Goal: Check status

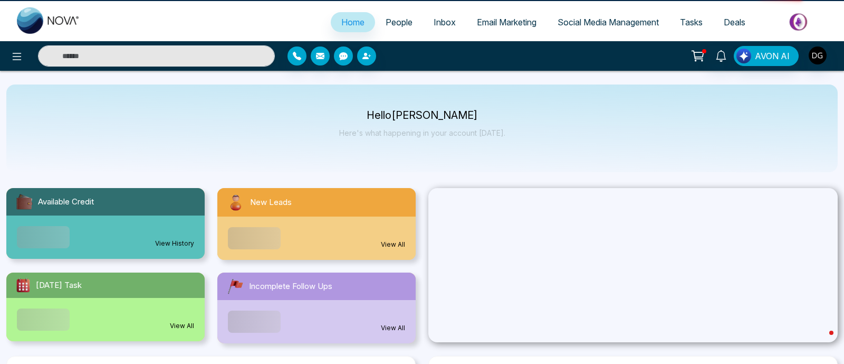
select select "*"
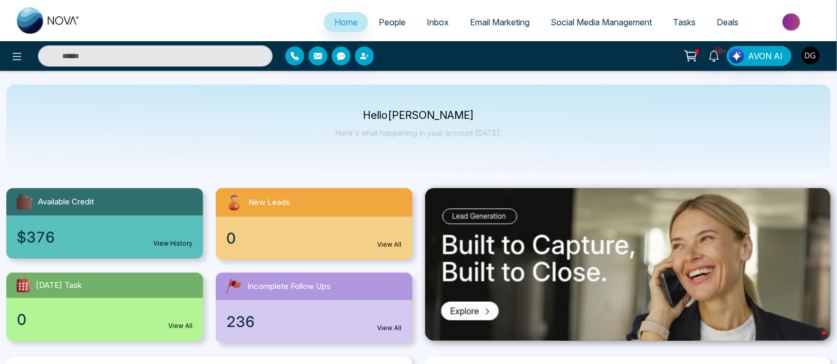
click at [390, 19] on span "People" at bounding box center [392, 22] width 27 height 11
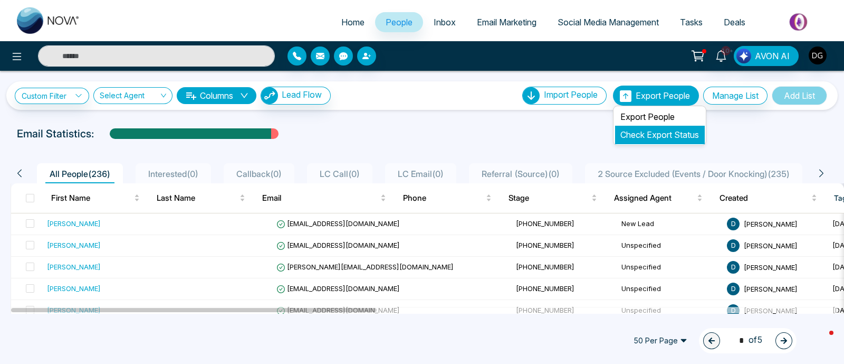
click at [645, 132] on link "Check Export Status" at bounding box center [660, 134] width 79 height 11
